Goal: Information Seeking & Learning: Understand process/instructions

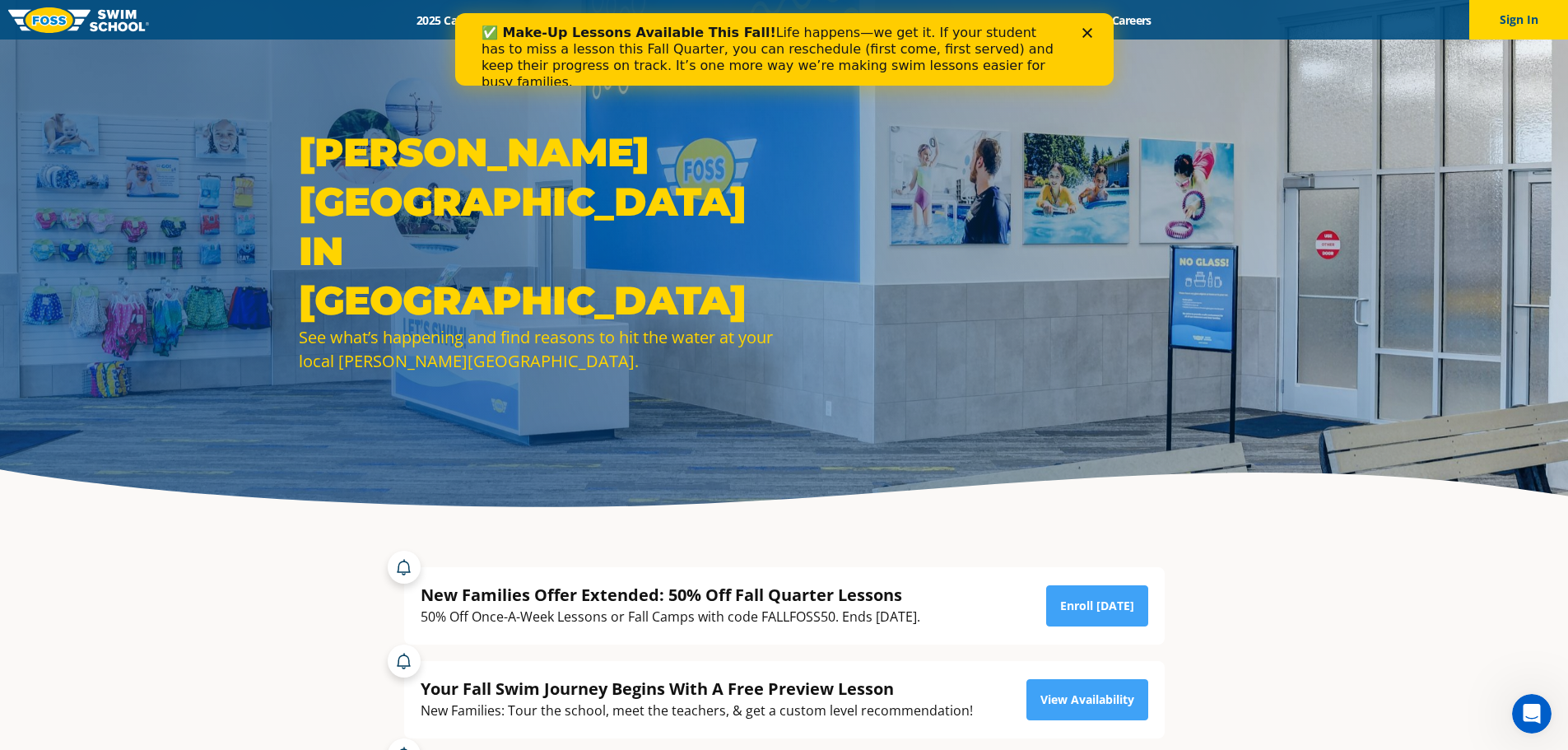
click at [1087, 32] on polygon "Close" at bounding box center [1087, 33] width 10 height 10
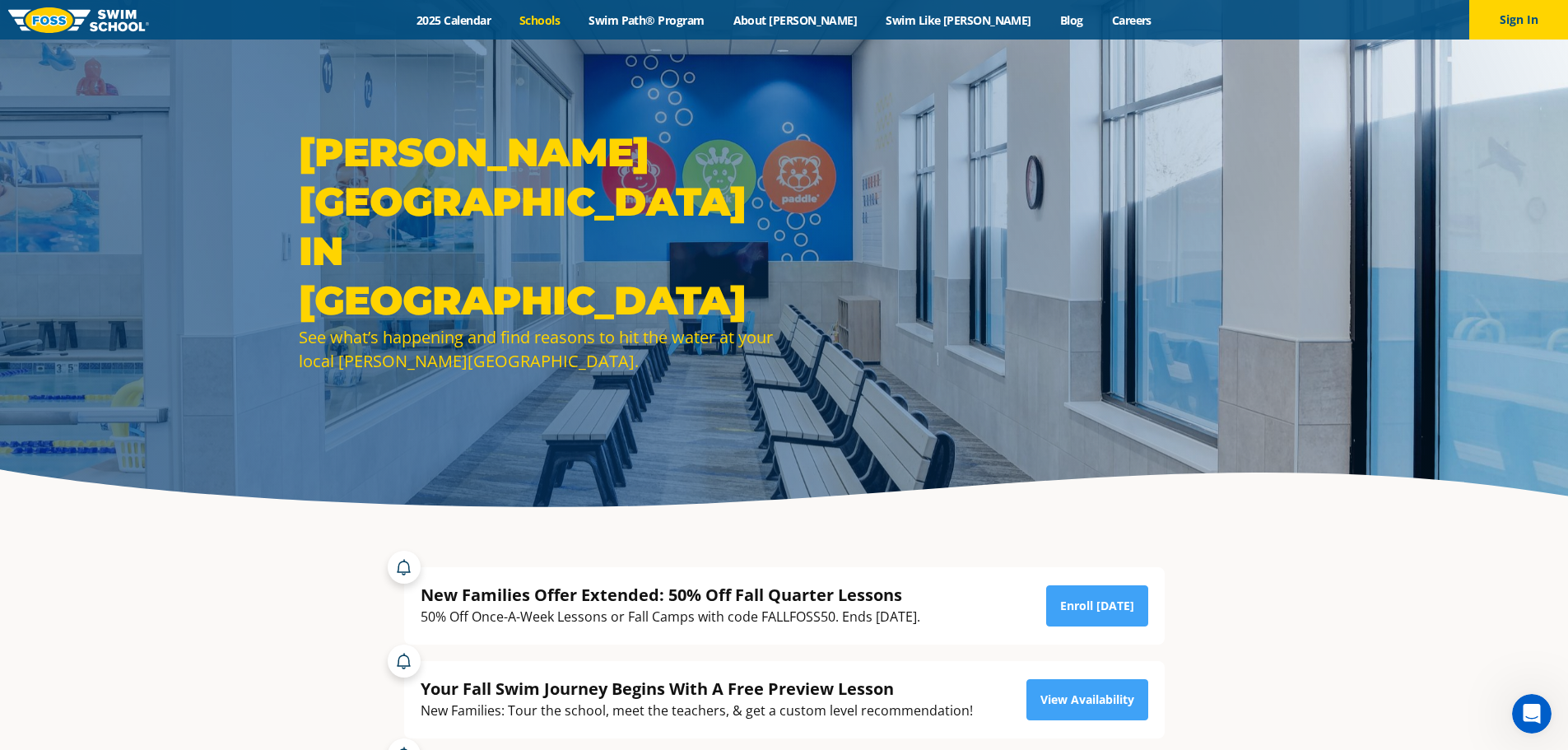
click at [575, 26] on link "Schools" at bounding box center [540, 20] width 69 height 15
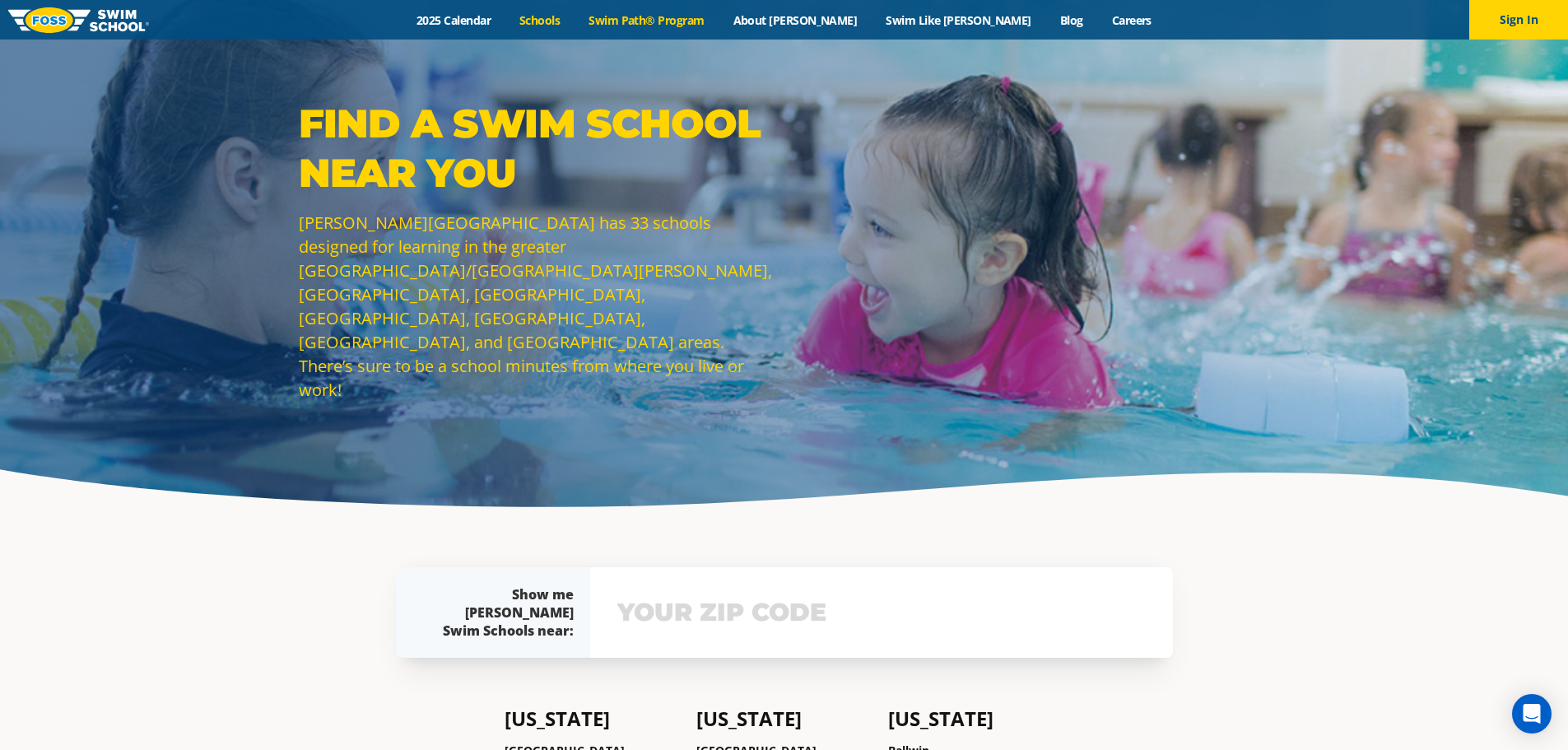
click at [681, 20] on link "Swim Path® Program" at bounding box center [646, 20] width 144 height 15
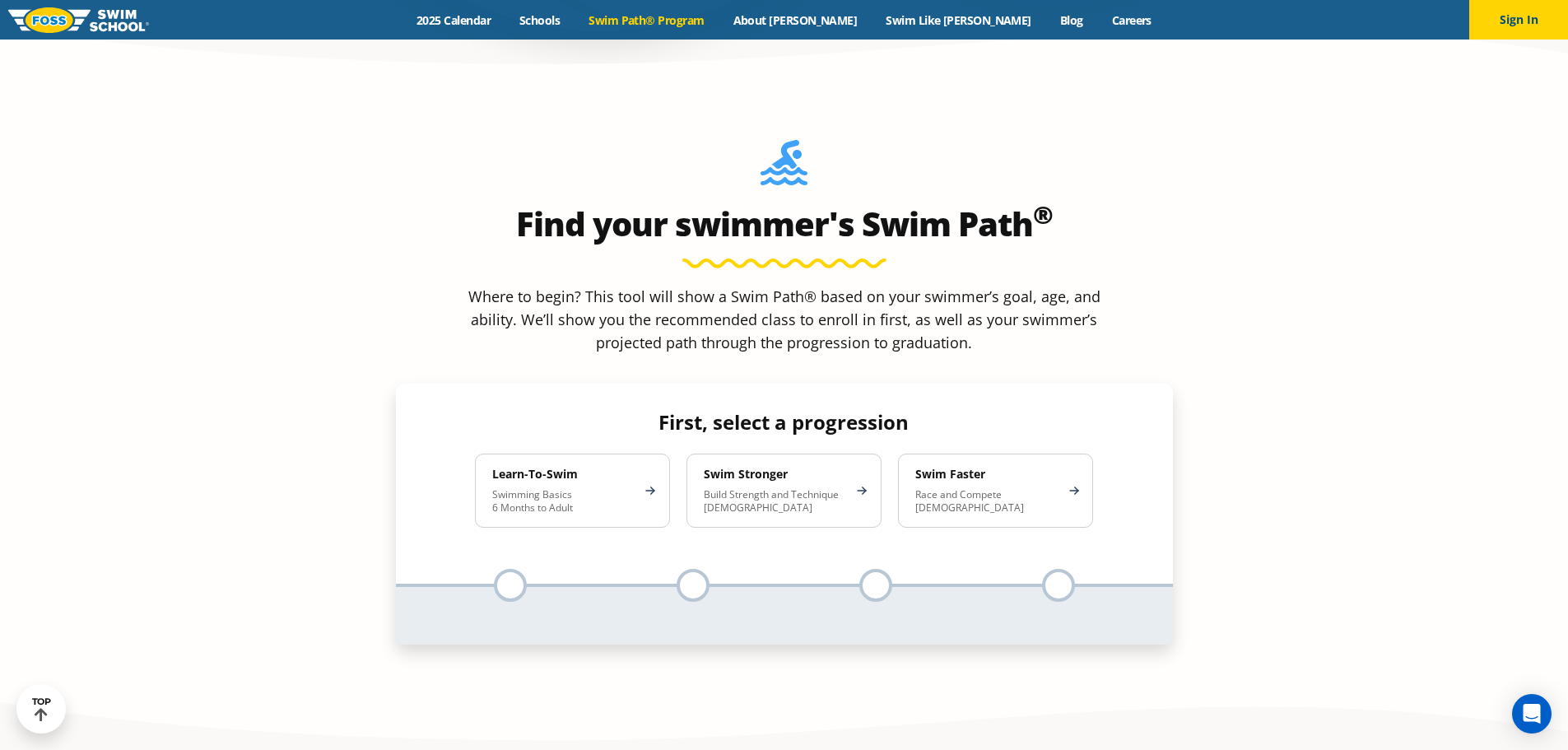
scroll to position [1563, 0]
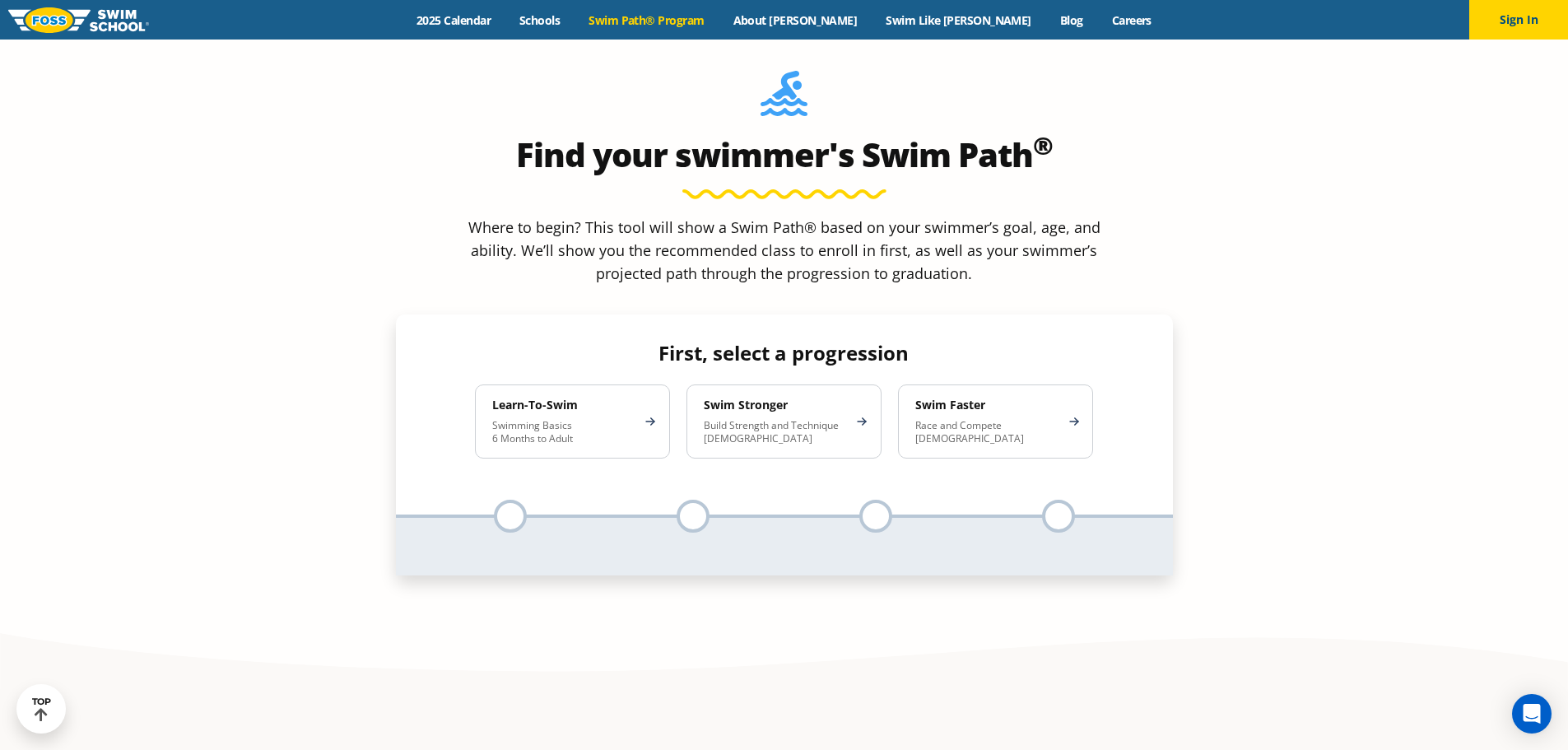
click at [573, 418] on p "Swimming Basics 6 Months to Adult" at bounding box center [564, 431] width 144 height 26
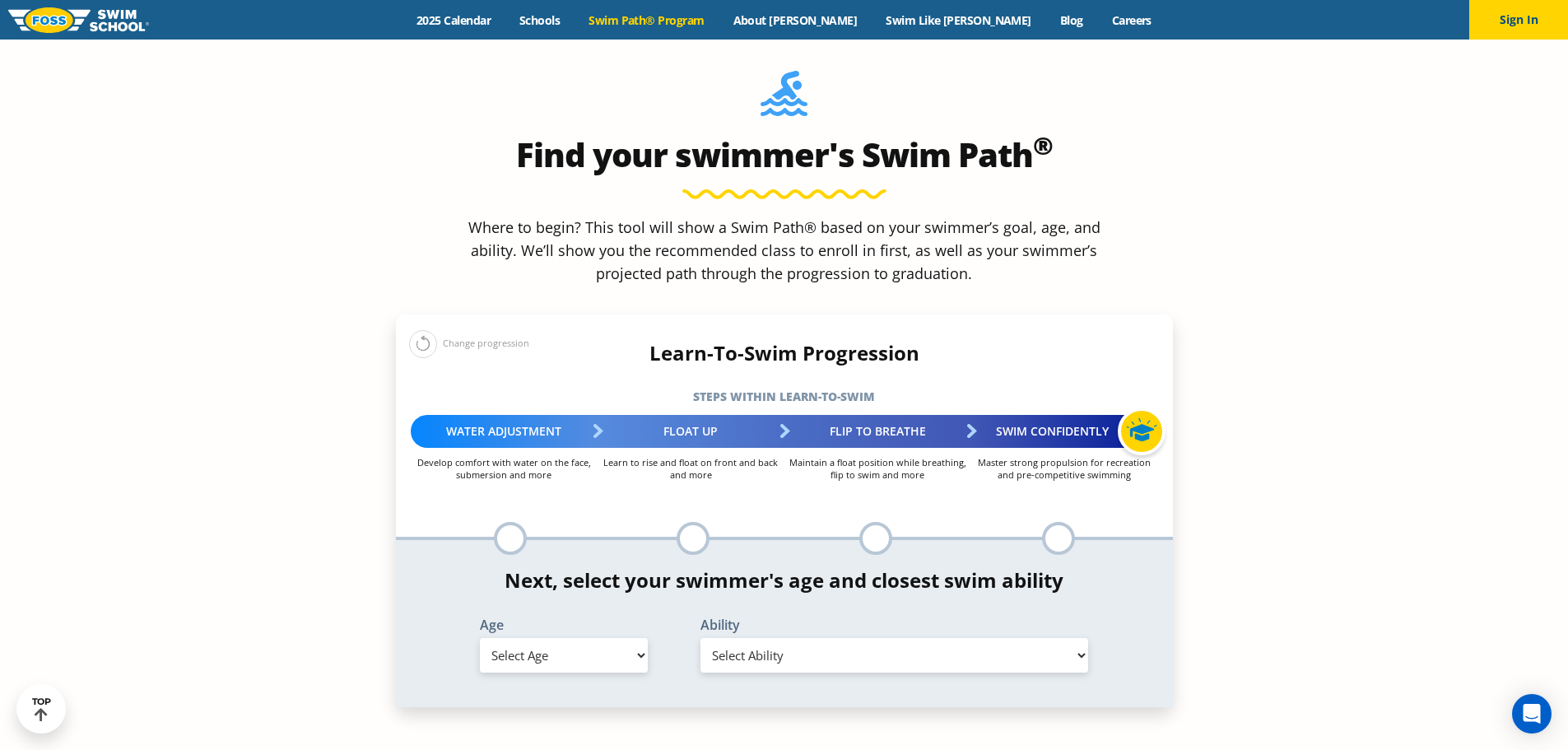
click at [535, 618] on div "Age Select Age 6 months - 1 year 1 year 2 years 3 years 4 years 5 years 6 years…" at bounding box center [564, 648] width 221 height 60
click at [554, 638] on select "Select Age 6 months - 1 year 1 year 2 years 3 years 4 years 5 years 6 years 7 y…" at bounding box center [564, 655] width 168 height 35
select select "6-years"
click at [480, 638] on select "Select Age 6 months - 1 year 1 year 2 years 3 years 4 years 5 years 6 years 7 y…" at bounding box center [564, 655] width 168 height 35
click at [857, 638] on select "Select Ability First in-water experience When in the water, reliant on a life j…" at bounding box center [895, 655] width 389 height 35
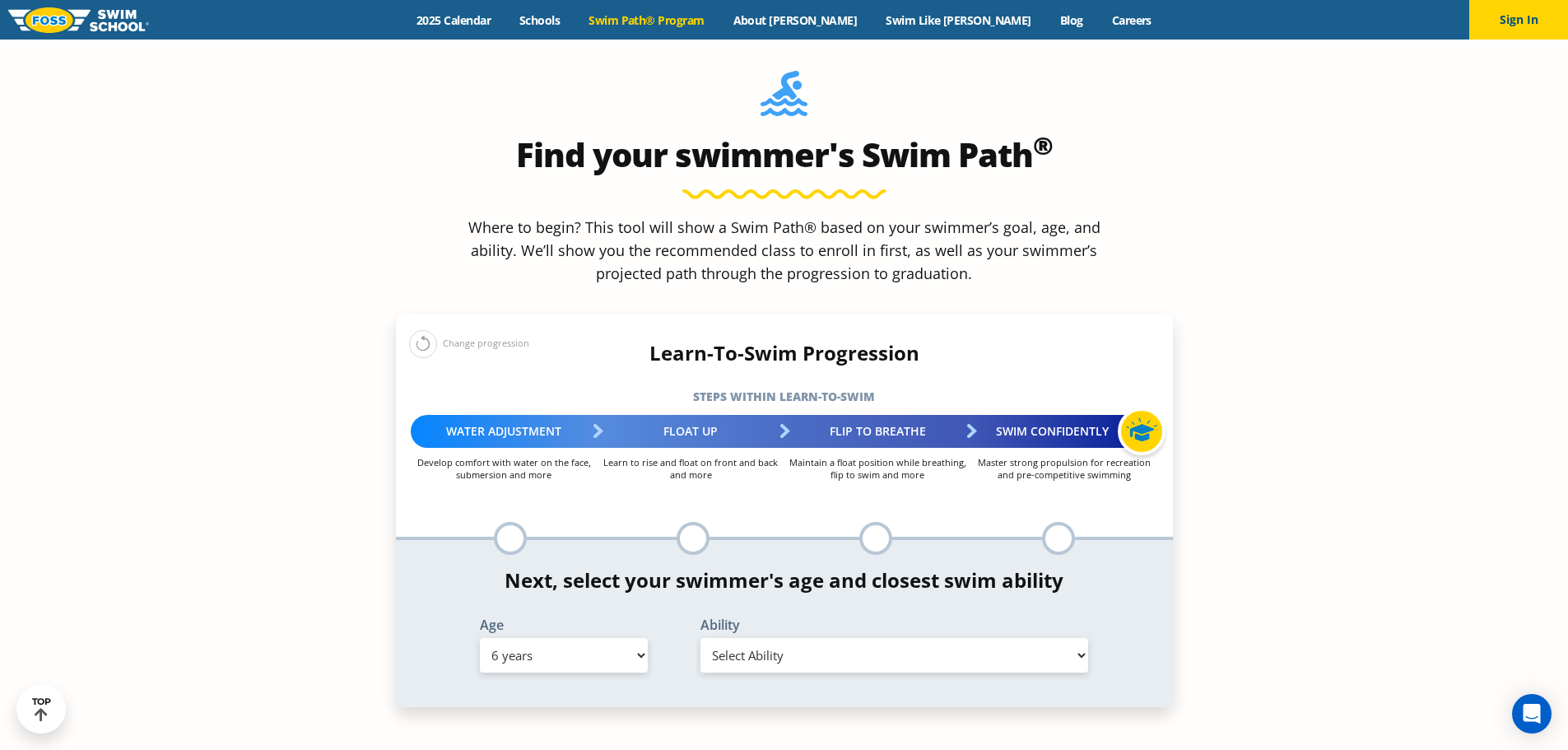
select select "6-years-first-in-water-experience"
click at [701, 638] on select "Select Ability First in-water experience When in the water, reliant on a life j…" at bounding box center [895, 655] width 389 height 35
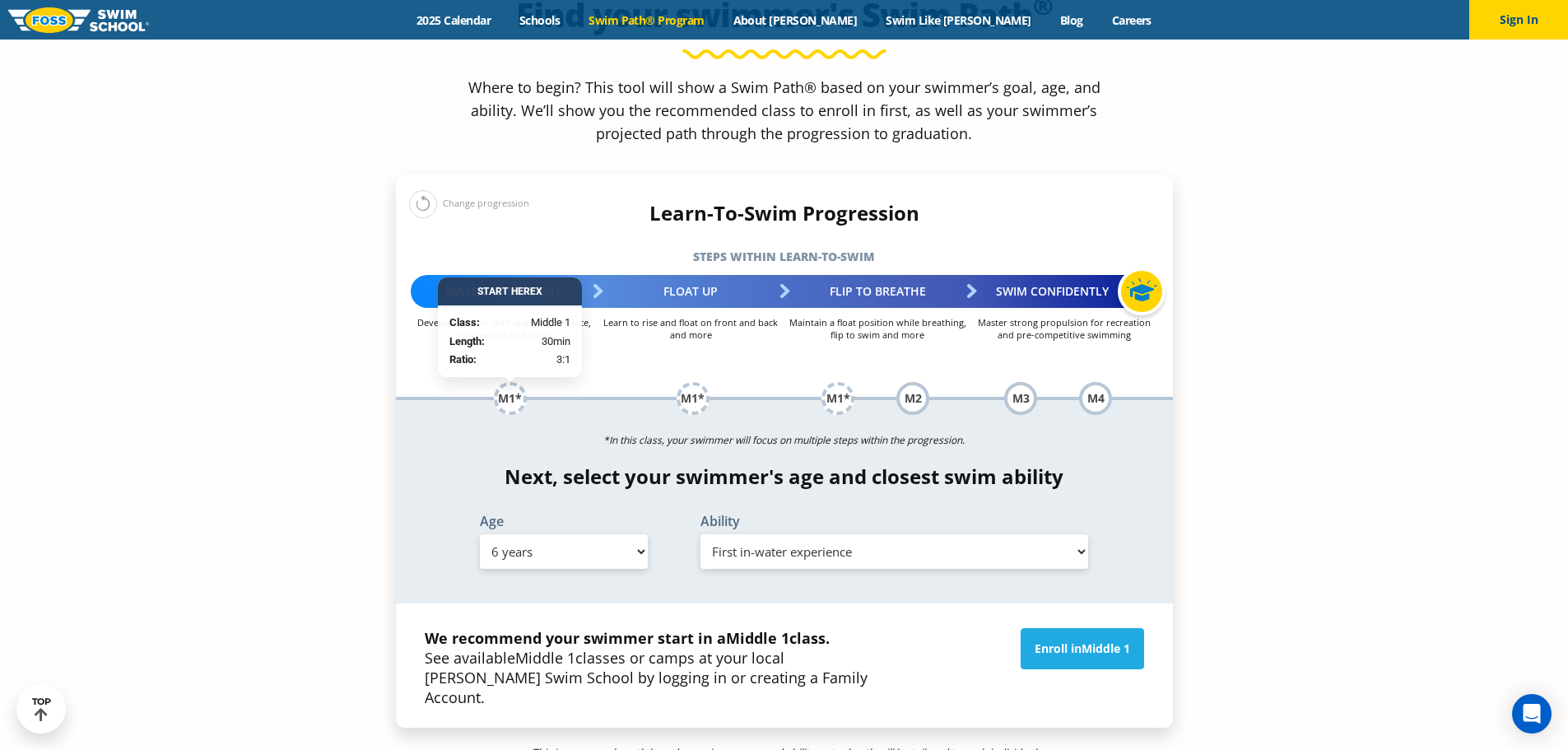
scroll to position [1728, 0]
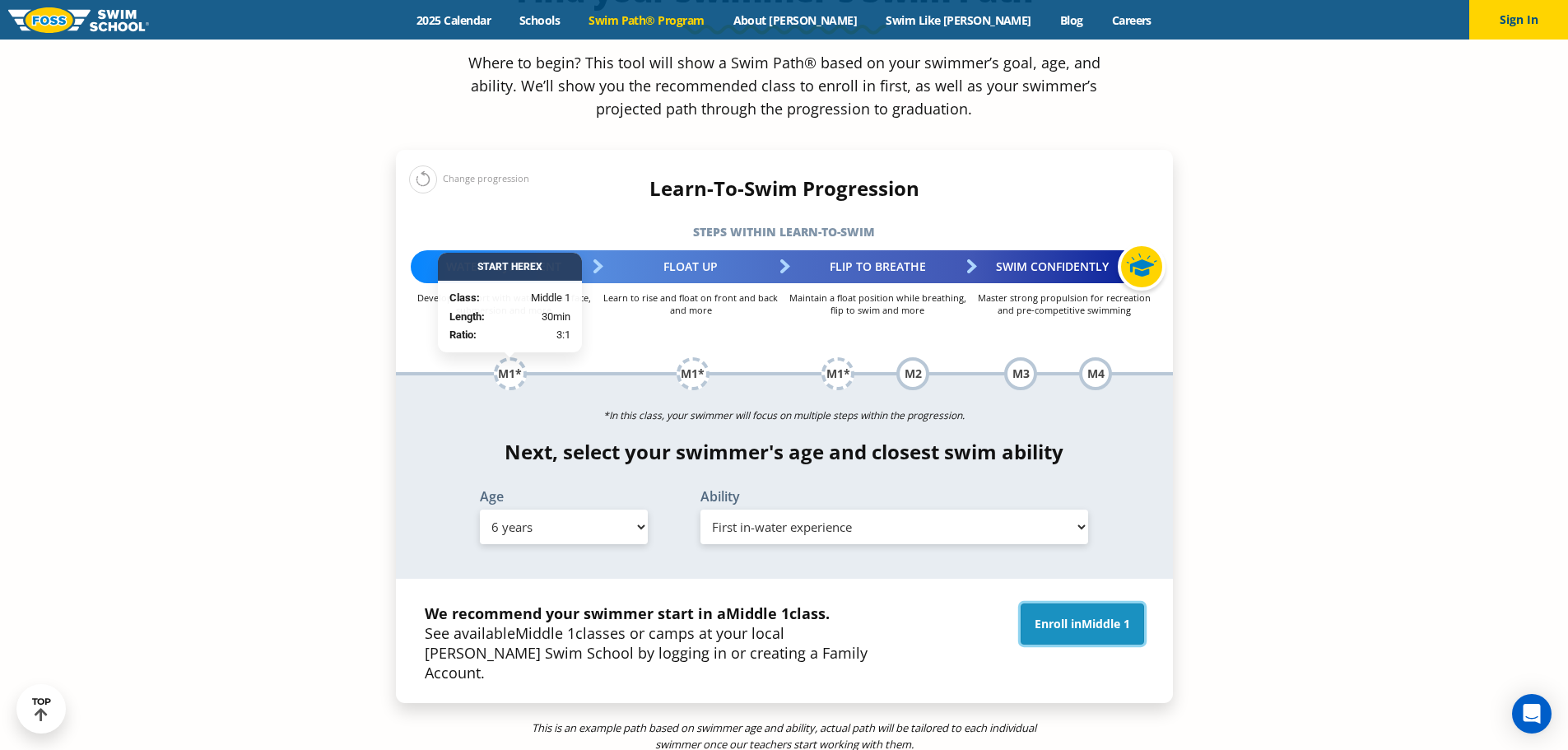
drag, startPoint x: 1104, startPoint y: 497, endPoint x: 1032, endPoint y: 497, distance: 72.0
click at [1104, 615] on span "Middle 1" at bounding box center [1106, 623] width 49 height 15
